Goal: Transaction & Acquisition: Download file/media

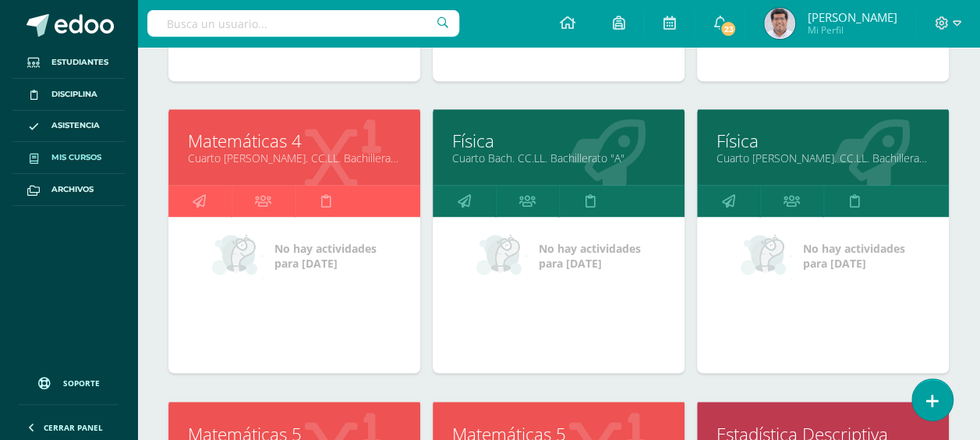
scroll to position [1039, 0]
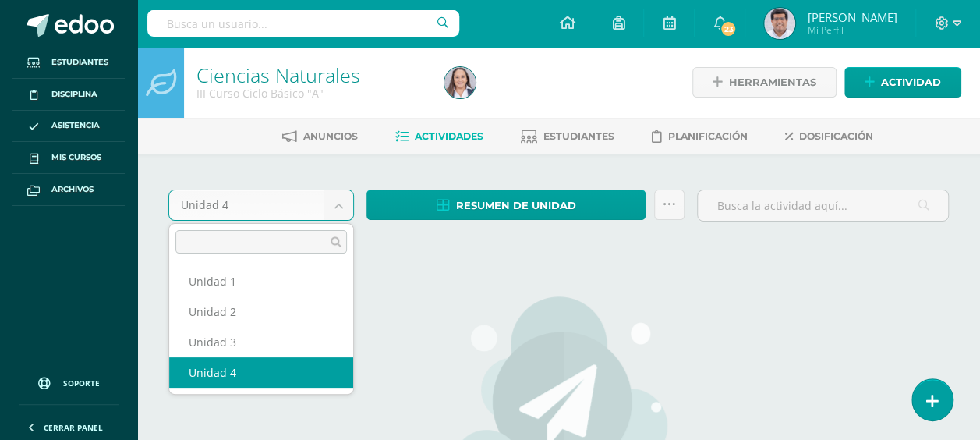
click at [334, 193] on body "Estudiantes Disciplina Asistencia Mis cursos Archivos Soporte Ayuda Reportar un…" at bounding box center [490, 337] width 980 height 674
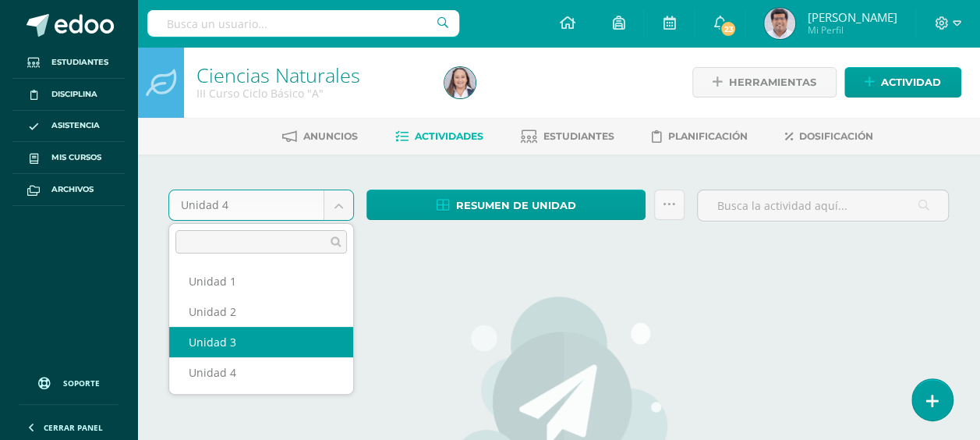
select select "Unidad 3"
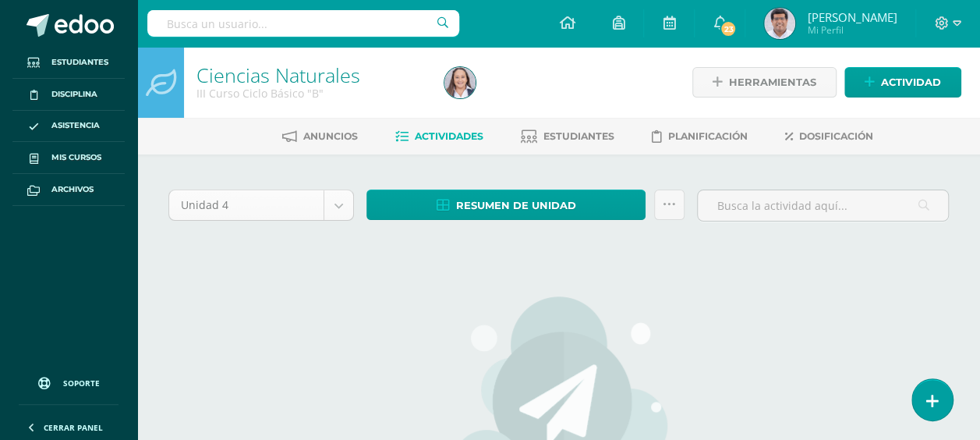
click at [344, 197] on body "Estudiantes Disciplina Asistencia Mis cursos Archivos Soporte Ayuda Reportar un…" at bounding box center [490, 337] width 980 height 674
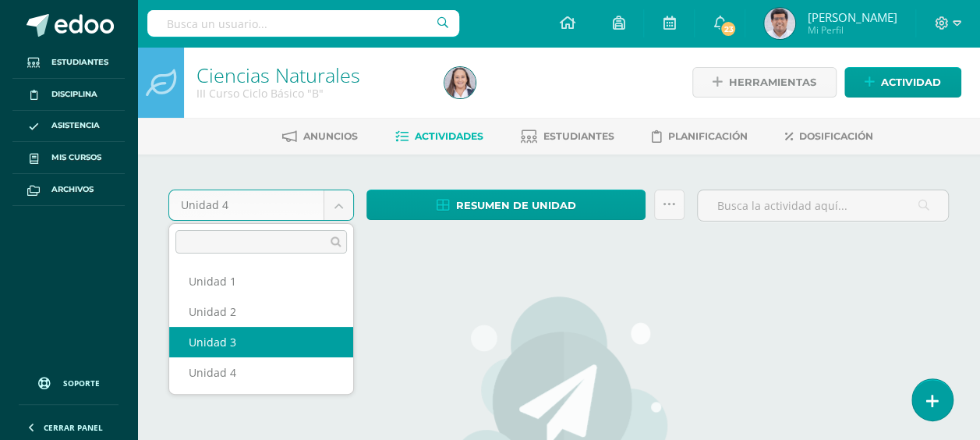
select select "Unidad 3"
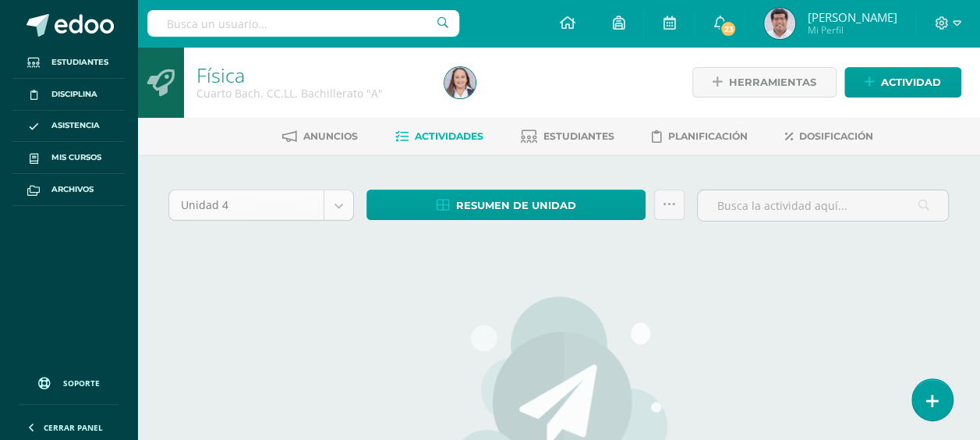
click at [341, 209] on body "Estudiantes Disciplina Asistencia Mis cursos Archivos Soporte Ayuda Reportar un…" at bounding box center [490, 337] width 980 height 674
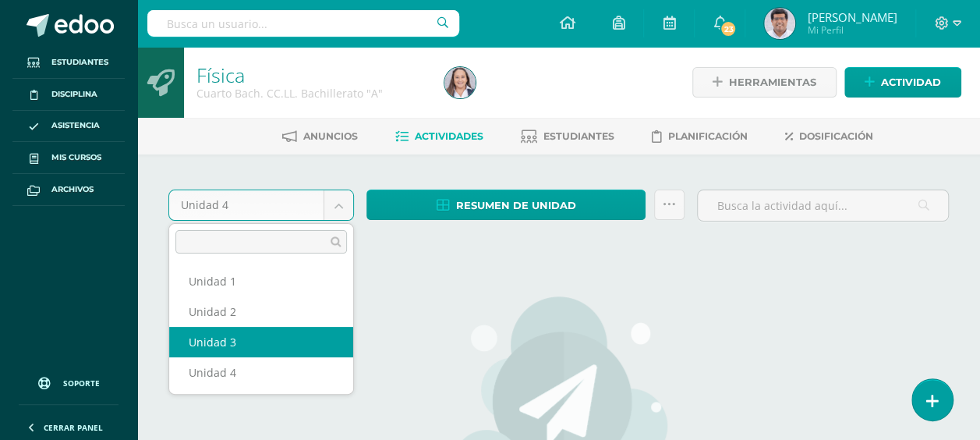
select select "Unidad 3"
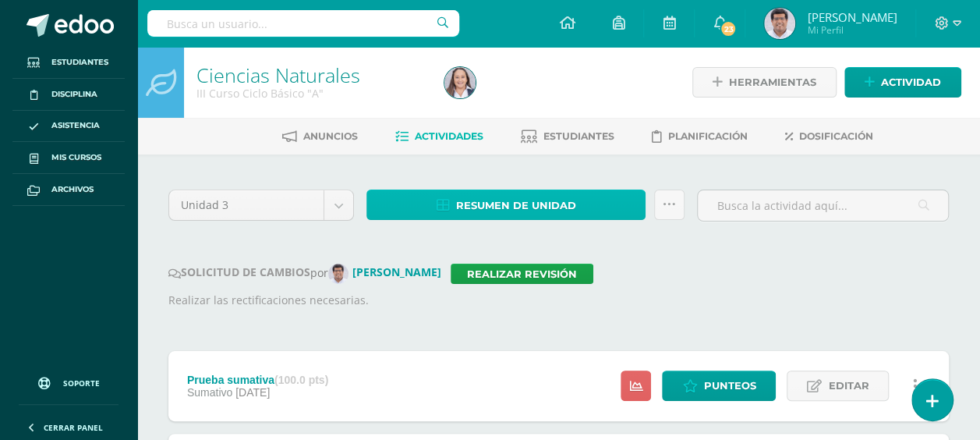
click at [467, 201] on span "Resumen de unidad" at bounding box center [516, 205] width 120 height 29
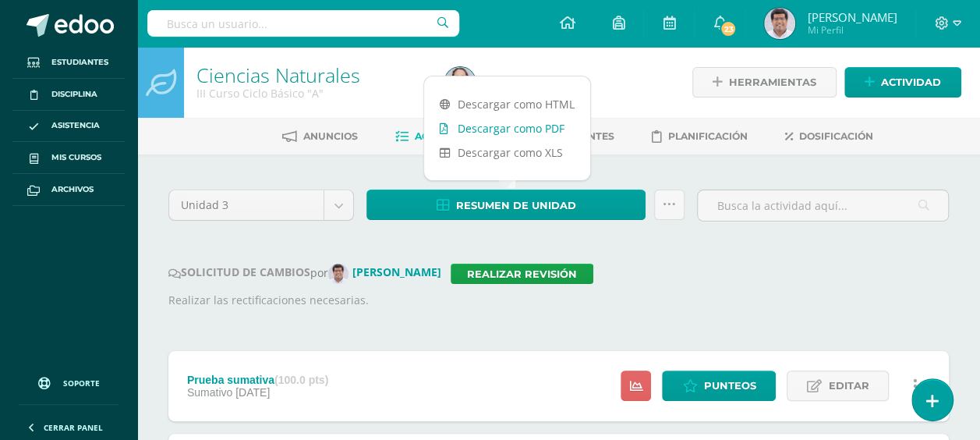
click at [477, 136] on link "Descargar como PDF" at bounding box center [507, 128] width 166 height 24
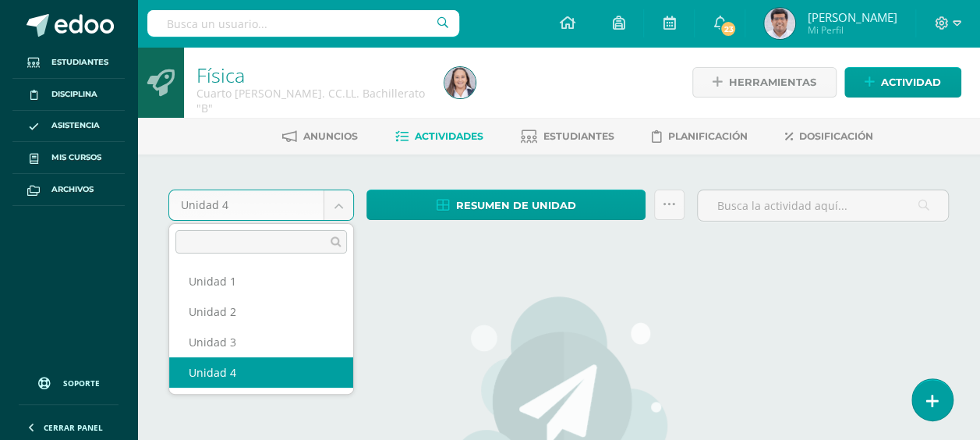
drag, startPoint x: 343, startPoint y: 210, endPoint x: 309, endPoint y: 272, distance: 70.8
click at [343, 210] on body "Estudiantes Disciplina Asistencia Mis cursos Archivos Soporte Ayuda Reportar un…" at bounding box center [490, 337] width 980 height 674
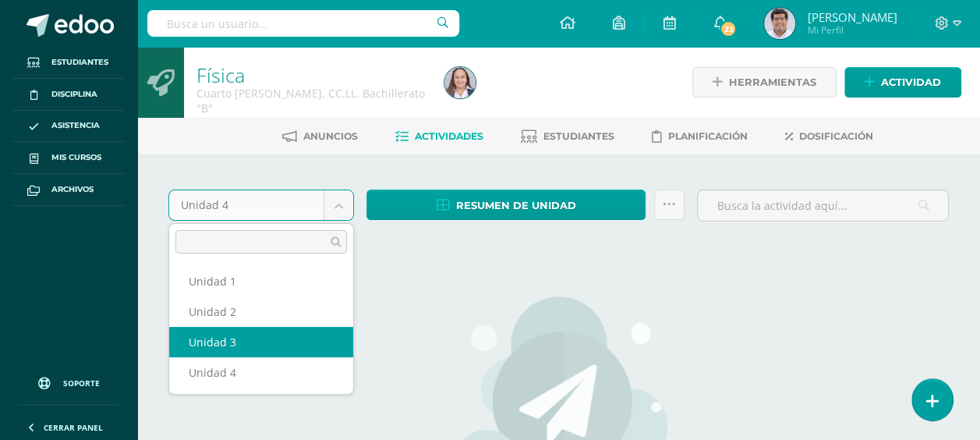
select select "Unidad 3"
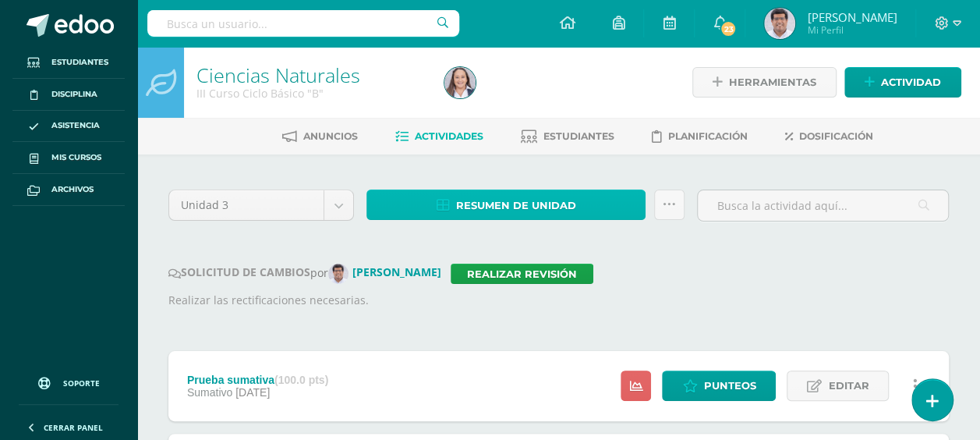
click at [478, 208] on span "Resumen de unidad" at bounding box center [516, 205] width 120 height 29
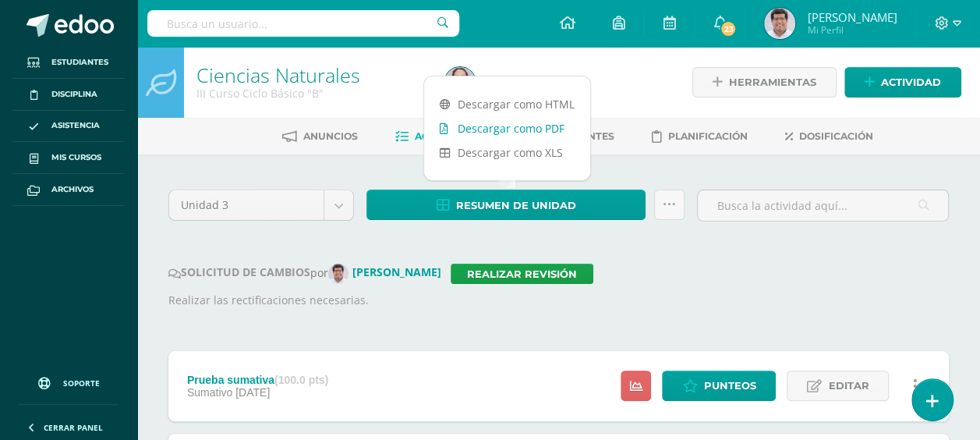
click at [489, 122] on link "Descargar como PDF" at bounding box center [507, 128] width 166 height 24
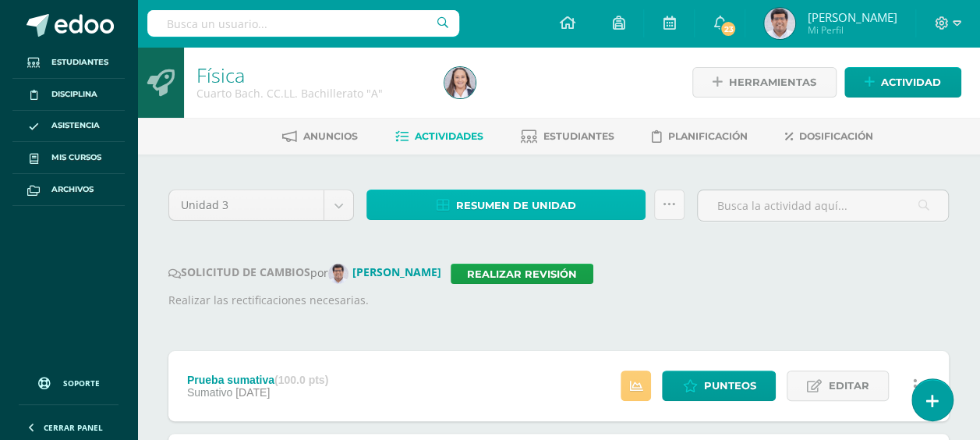
click at [455, 208] on link "Resumen de unidad" at bounding box center [505, 204] width 279 height 30
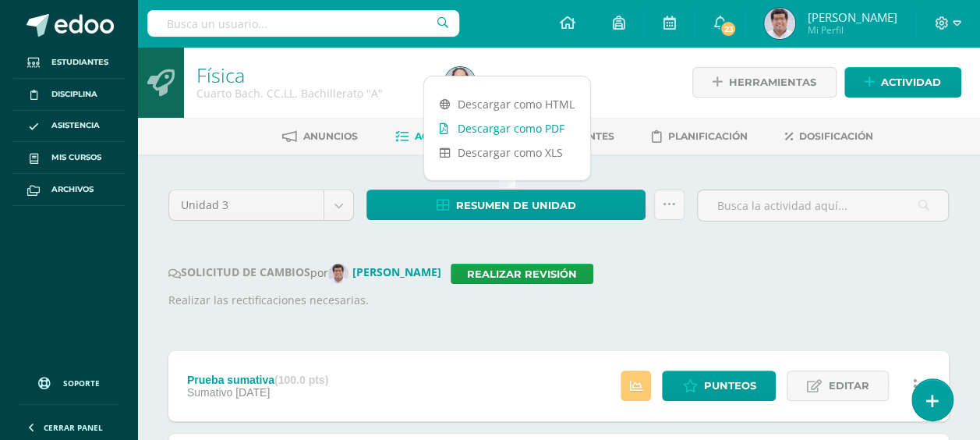
click at [484, 129] on link "Descargar como PDF" at bounding box center [507, 128] width 166 height 24
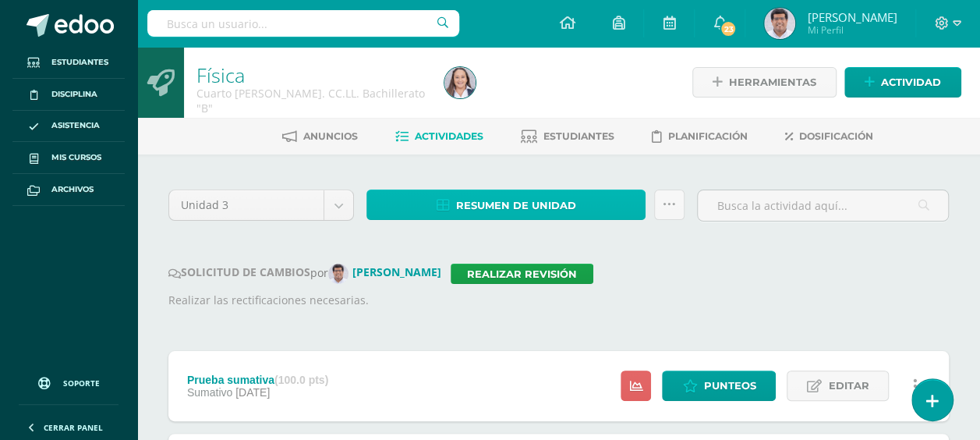
click at [493, 196] on span "Resumen de unidad" at bounding box center [516, 205] width 120 height 29
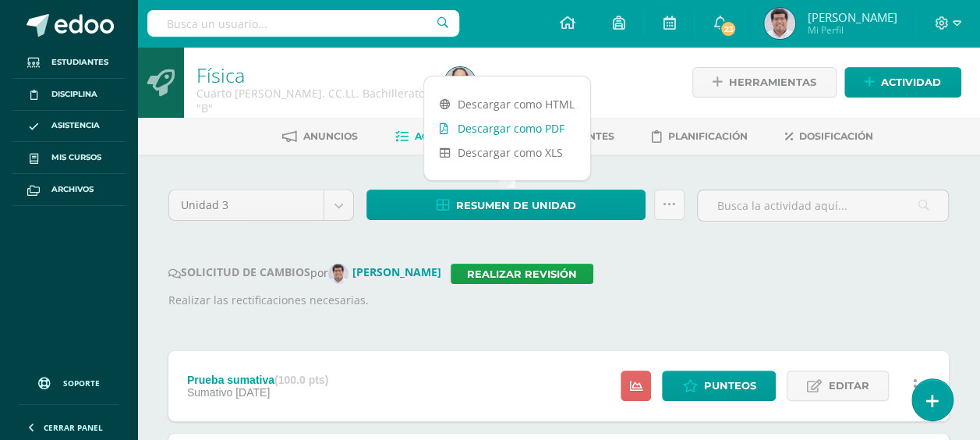
click at [515, 123] on link "Descargar como PDF" at bounding box center [507, 128] width 166 height 24
